Goal: Task Accomplishment & Management: Manage account settings

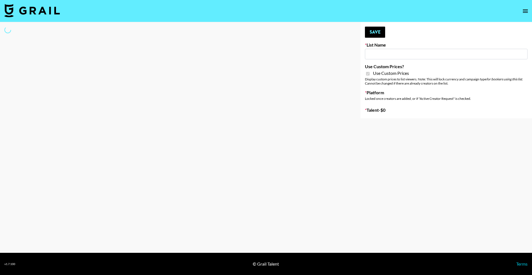
type input "Peppermayo"
checkbox input "true"
select select "Brand"
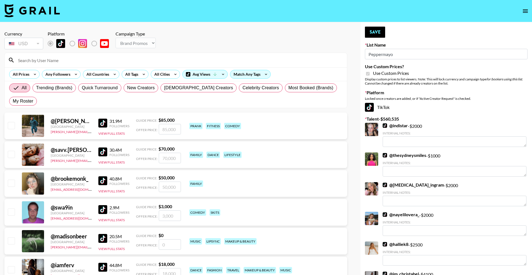
click at [165, 60] on input at bounding box center [179, 60] width 329 height 9
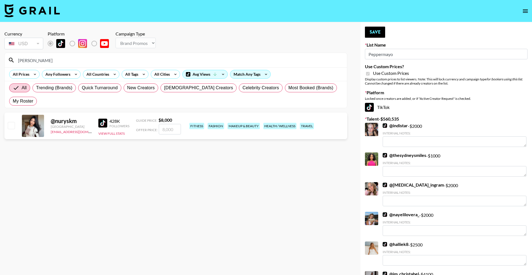
type input "[PERSON_NAME]"
click at [169, 124] on input "number" at bounding box center [170, 129] width 22 height 11
type input "8"
checkbox input "true"
type input "8500"
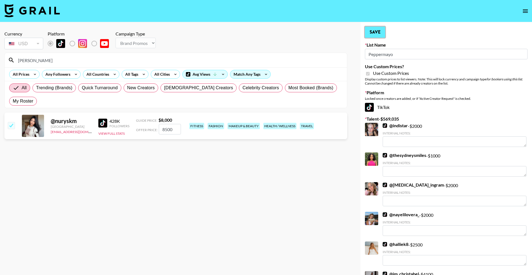
click at [375, 34] on button "Save" at bounding box center [375, 32] width 20 height 11
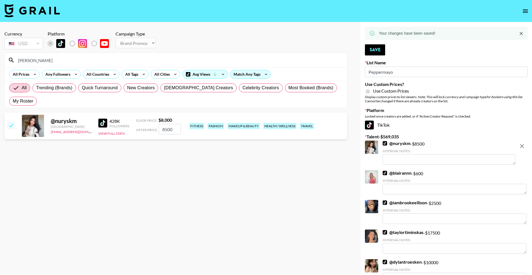
click at [179, 64] on input "[PERSON_NAME]" at bounding box center [179, 60] width 329 height 9
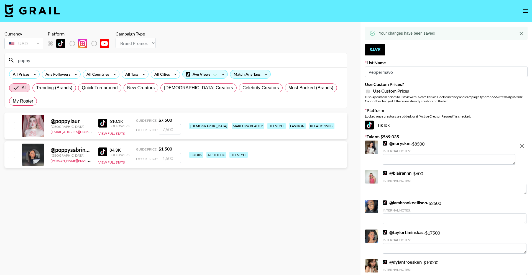
click at [519, 145] on icon "remove" at bounding box center [521, 146] width 7 height 7
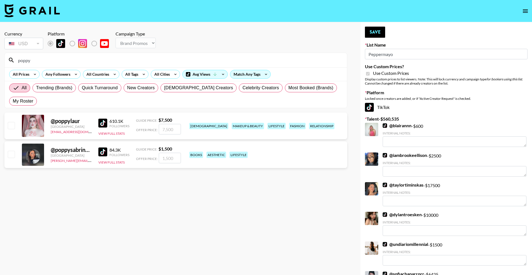
click at [173, 60] on input "poppy" at bounding box center [179, 60] width 329 height 9
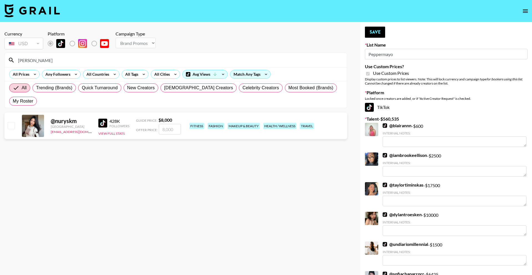
type input "[PERSON_NAME]"
click at [172, 124] on input "number" at bounding box center [170, 129] width 22 height 11
type input "8"
checkbox input "true"
type input "8000"
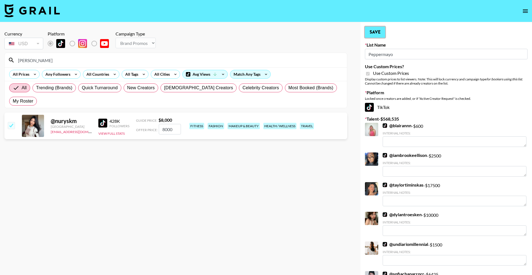
click at [376, 32] on button "Save" at bounding box center [375, 32] width 20 height 11
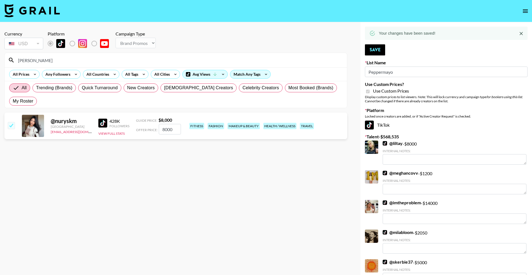
click at [233, 58] on input "[PERSON_NAME]" at bounding box center [179, 60] width 329 height 9
type input "poppyla"
click at [164, 124] on input "number" at bounding box center [170, 129] width 22 height 11
type input "7"
checkbox input "true"
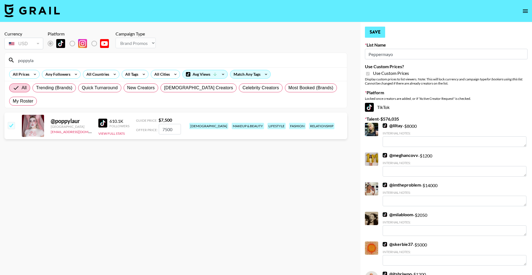
type input "7500"
click at [374, 30] on button "Save" at bounding box center [375, 32] width 20 height 11
